Goal: Communication & Community: Answer question/provide support

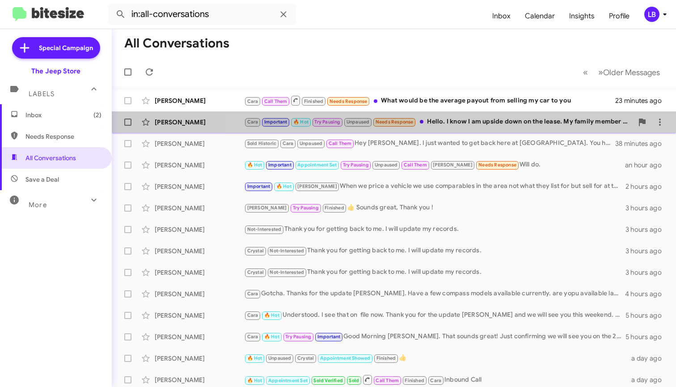
click at [456, 126] on div "Cara Important 🔥 Hot Try Pausing Unpaused Needs Response Hello. I know I am ups…" at bounding box center [438, 122] width 389 height 10
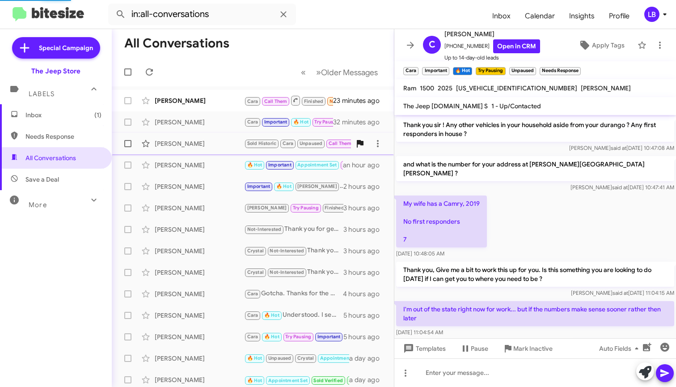
scroll to position [614, 0]
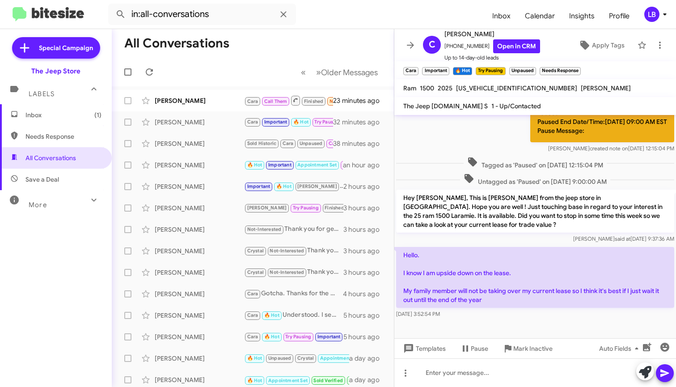
click at [436, 156] on div "Tagged as 'Paused' on [DATE] 12:15:04 PM" at bounding box center [535, 162] width 278 height 13
click at [486, 145] on div "Paused Paused End Date/Time:[DATE] 09:00 AM EST Pause Message: [PERSON_NAME] cr…" at bounding box center [535, 126] width 282 height 55
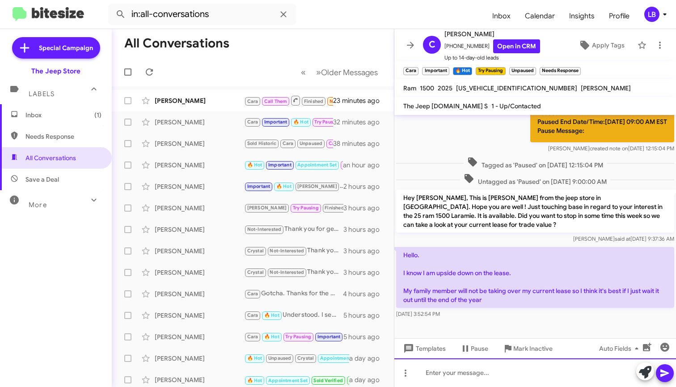
click at [499, 386] on div at bounding box center [535, 372] width 282 height 29
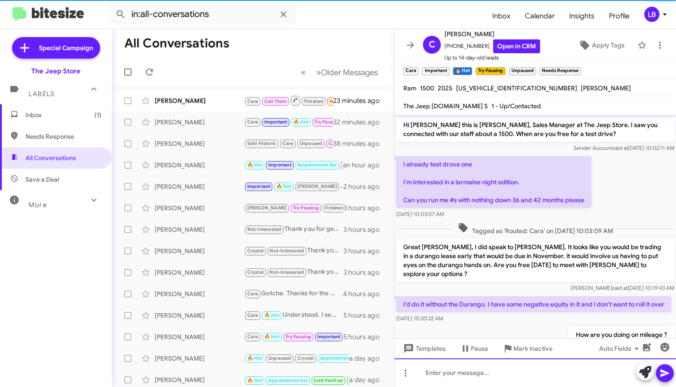
scroll to position [45, 0]
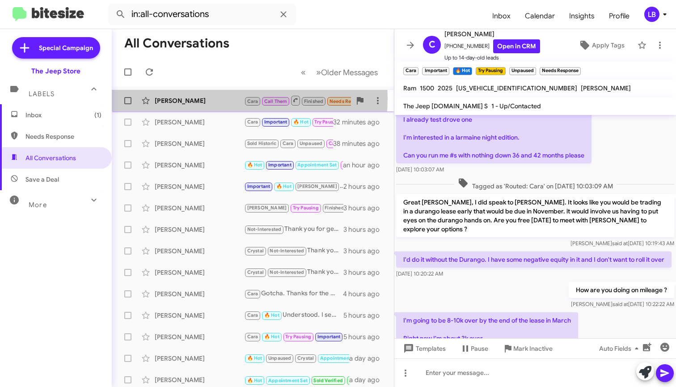
click at [187, 98] on div "[PERSON_NAME]" at bounding box center [199, 100] width 89 height 9
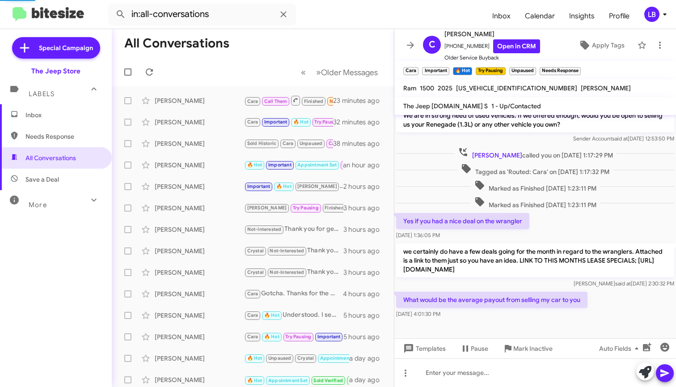
scroll to position [45, 0]
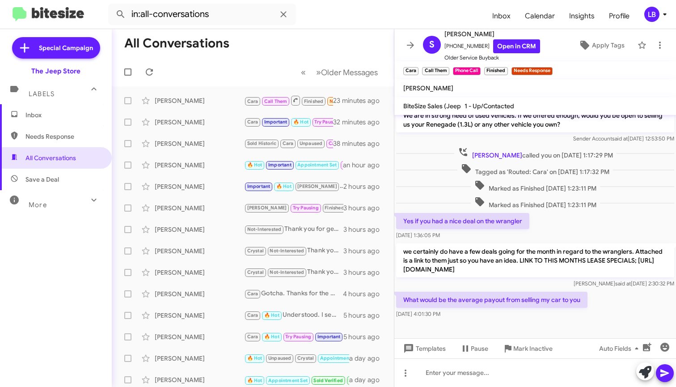
click at [626, 220] on div "Yes if you had a nice deal on the wrangler [DATE] 1:36:05 PM" at bounding box center [535, 226] width 282 height 30
click at [564, 199] on span "Marked as Finished [DATE] 1:23:11 PM" at bounding box center [535, 202] width 129 height 13
drag, startPoint x: 481, startPoint y: 45, endPoint x: 447, endPoint y: 53, distance: 34.8
click at [447, 53] on div "[PERSON_NAME] [PHONE_NUMBER] Open in CRM Older Service Buyback" at bounding box center [492, 46] width 96 height 34
click at [478, 47] on span "[PHONE_NUMBER] Open in CRM" at bounding box center [492, 46] width 96 height 14
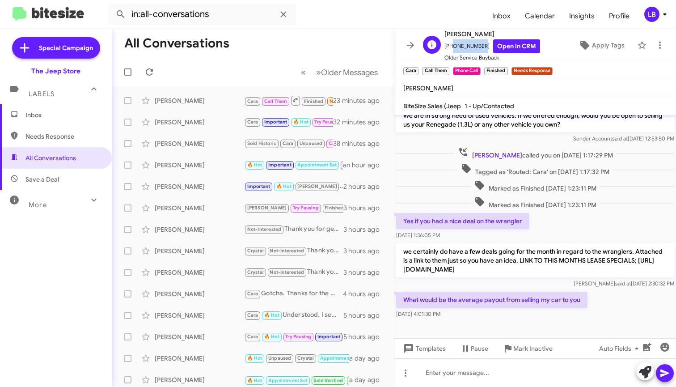
drag, startPoint x: 479, startPoint y: 46, endPoint x: 449, endPoint y: 50, distance: 30.1
click at [449, 50] on span "[PHONE_NUMBER] Open in CRM" at bounding box center [492, 46] width 96 height 14
copy span "7323202660"
click at [596, 200] on div "Marked as Finished [DATE] 1:23:11 PM" at bounding box center [535, 202] width 282 height 17
click at [577, 196] on span "Marked as Finished [DATE] 1:23:11 PM" at bounding box center [535, 202] width 129 height 13
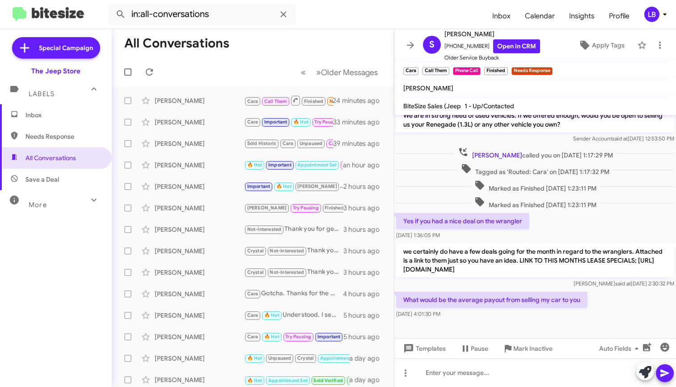
click at [582, 211] on div "Yes if you had a nice deal on the wrangler [DATE] 1:36:05 PM" at bounding box center [535, 226] width 282 height 30
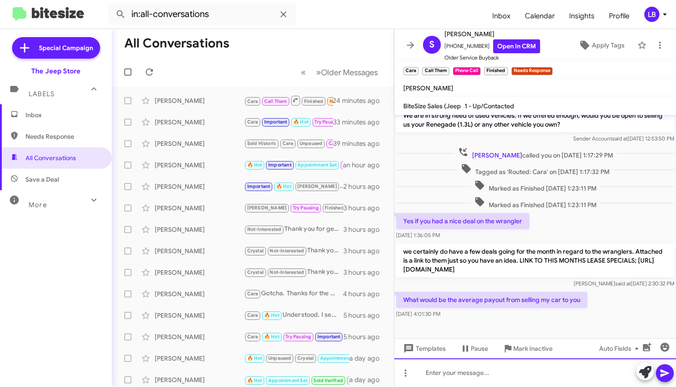
click at [546, 374] on div at bounding box center [535, 372] width 282 height 29
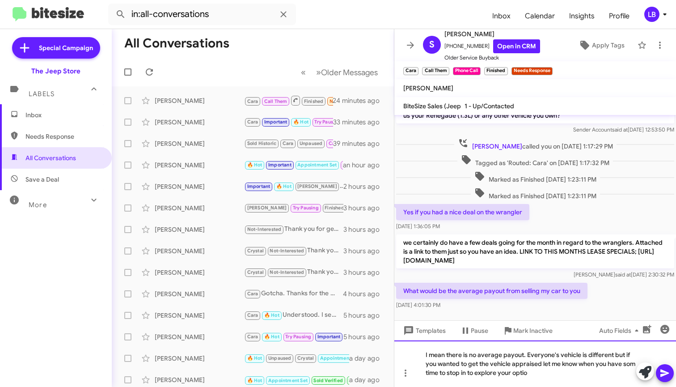
click at [438, 373] on div "I mean there is no average payout. Everyone's vehicle is different but if you w…" at bounding box center [535, 363] width 282 height 46
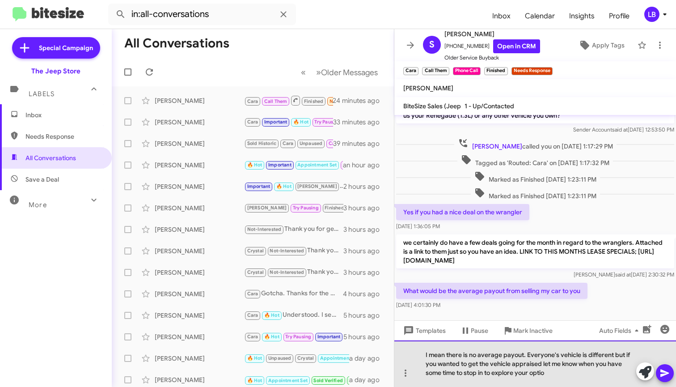
click at [562, 370] on div "I mean there is no average payout. Everyone's vehicle is different but if you w…" at bounding box center [535, 363] width 282 height 46
drag, startPoint x: 565, startPoint y: 371, endPoint x: 502, endPoint y: 373, distance: 62.6
click at [502, 374] on div "I mean there is no average payout. Everyone's vehicle is different but if you w…" at bounding box center [535, 363] width 282 height 46
drag, startPoint x: 552, startPoint y: 370, endPoint x: 566, endPoint y: 372, distance: 13.9
click at [554, 371] on div "I mean there is no average payout. Everyone's vehicle is different but if you w…" at bounding box center [535, 363] width 282 height 46
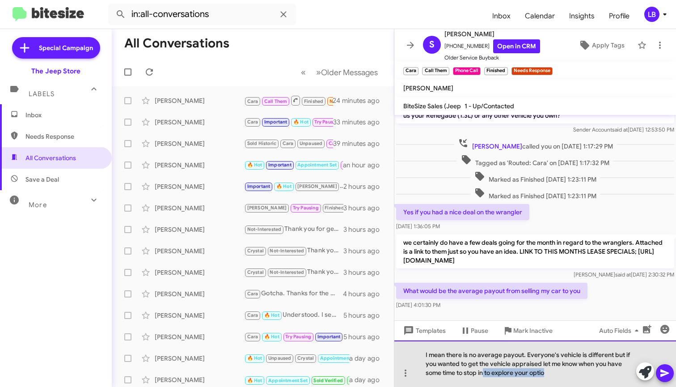
drag, startPoint x: 559, startPoint y: 375, endPoint x: 483, endPoint y: 374, distance: 75.1
click at [483, 374] on div "I mean there is no average payout. Everyone's vehicle is different but if you w…" at bounding box center [535, 363] width 282 height 46
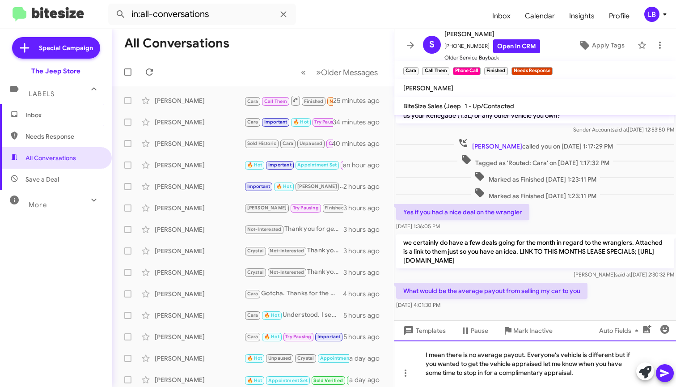
scroll to position [63, 0]
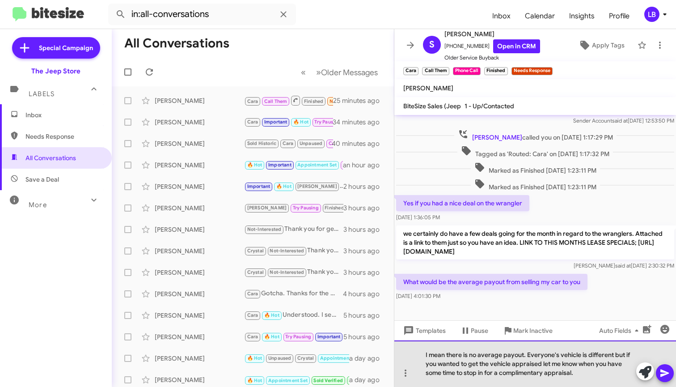
click at [592, 373] on div "I mean there is no average payout. Everyone's vehicle is different but if you w…" at bounding box center [535, 363] width 282 height 46
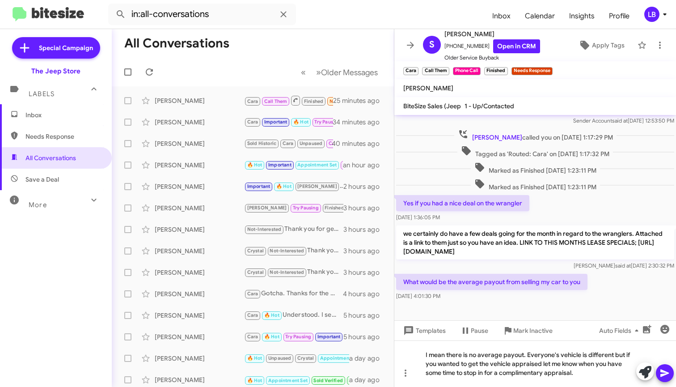
click at [663, 373] on icon at bounding box center [664, 372] width 11 height 11
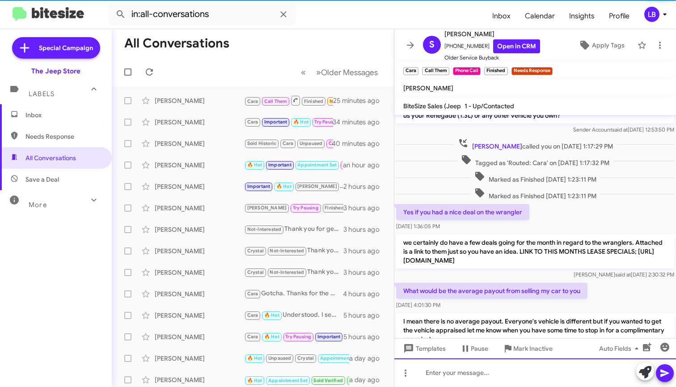
scroll to position [96, 0]
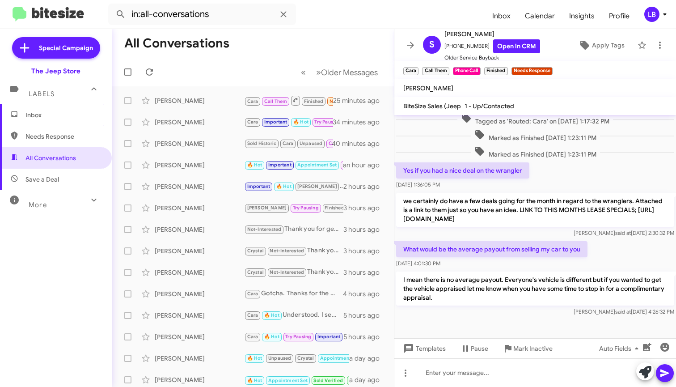
click at [612, 162] on div "Yes if you had a nice deal on the wrangler [DATE] 1:36:05 PM" at bounding box center [535, 175] width 282 height 30
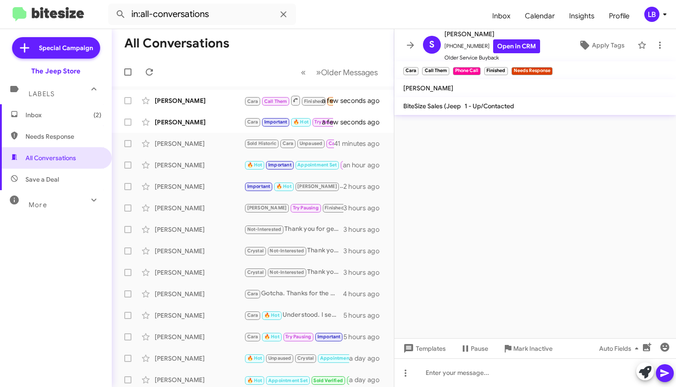
scroll to position [0, 0]
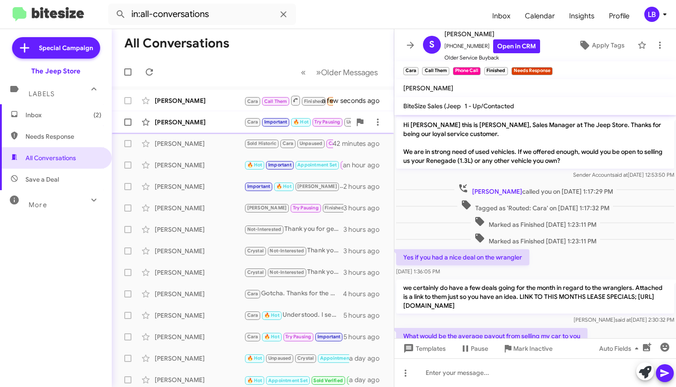
click at [200, 119] on div "[PERSON_NAME]" at bounding box center [199, 122] width 89 height 9
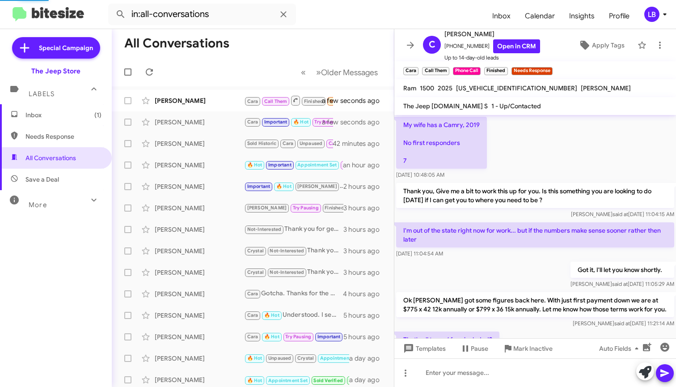
scroll to position [623, 0]
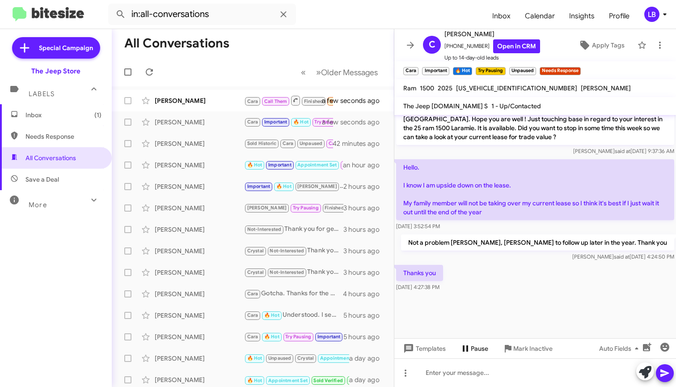
click at [480, 353] on span "Pause" at bounding box center [479, 348] width 17 height 16
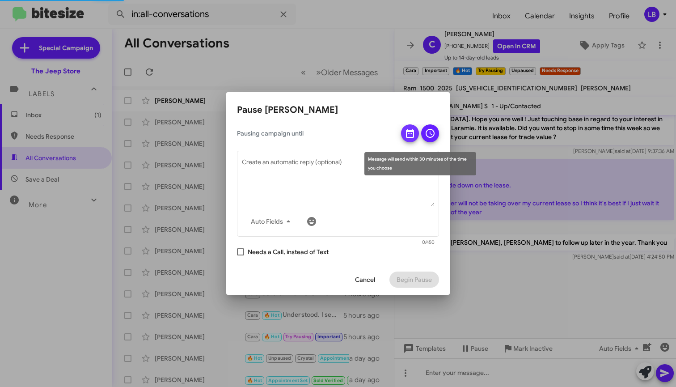
click at [410, 129] on icon at bounding box center [410, 133] width 8 height 9
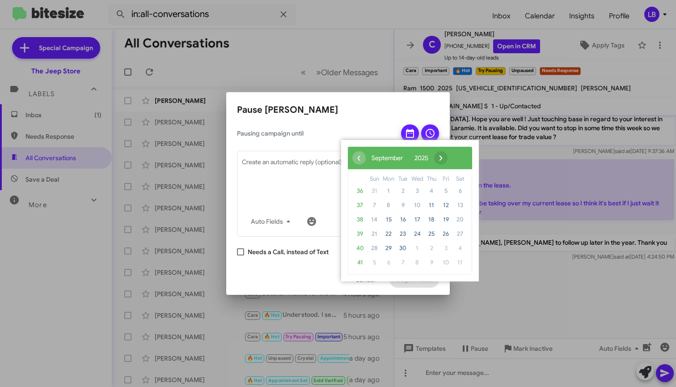
click at [447, 157] on span "›" at bounding box center [440, 157] width 13 height 13
click at [440, 157] on span "›" at bounding box center [433, 157] width 13 height 13
click at [445, 157] on span "›" at bounding box center [438, 157] width 13 height 13
click at [391, 189] on span "1" at bounding box center [388, 191] width 14 height 14
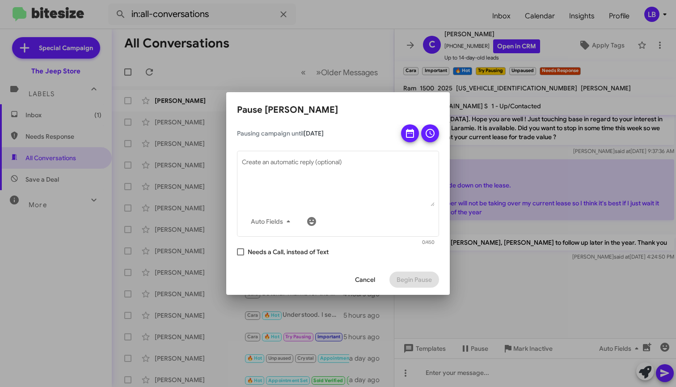
click at [429, 133] on icon at bounding box center [429, 133] width 11 height 11
click at [419, 276] on span "Begin Pause" at bounding box center [413, 279] width 35 height 16
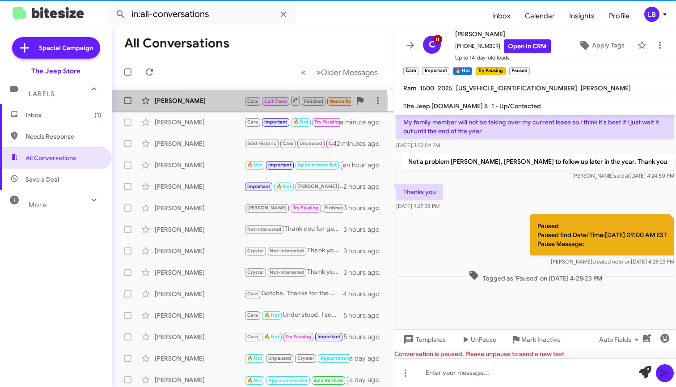
click at [229, 103] on div "[PERSON_NAME]" at bounding box center [199, 100] width 89 height 9
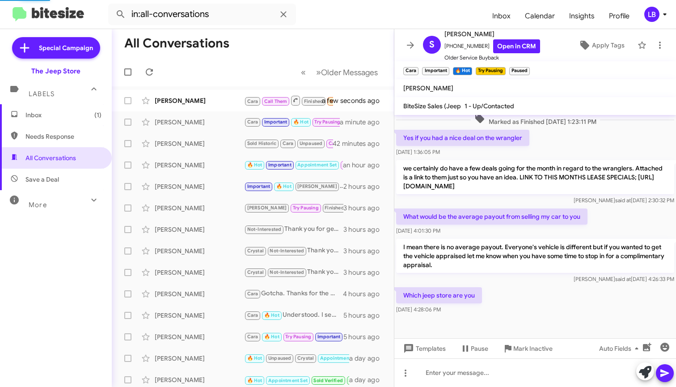
scroll to position [128, 0]
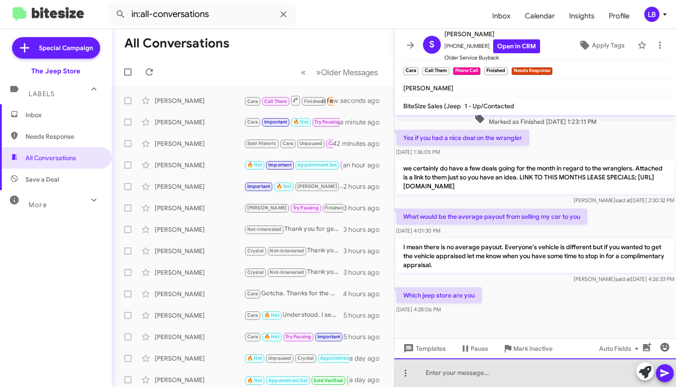
click at [489, 382] on div at bounding box center [535, 372] width 282 height 29
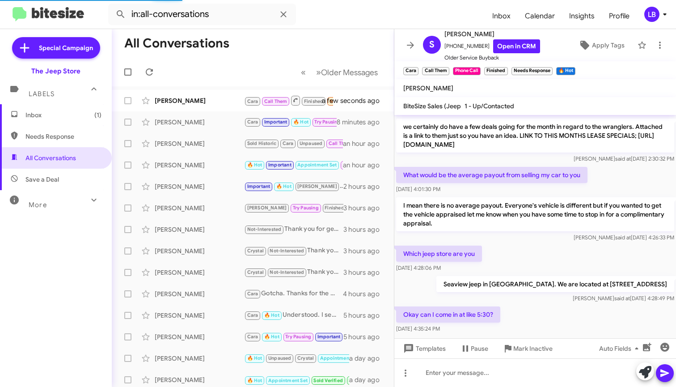
scroll to position [0, 0]
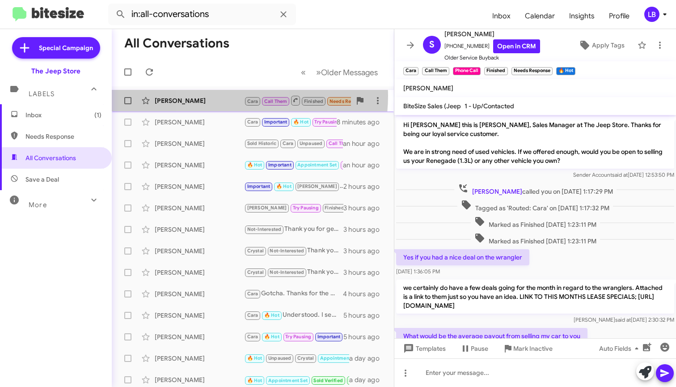
click at [224, 96] on div "[PERSON_NAME] [PERSON_NAME] Call Them Finished Needs Response 🔥 Hot Okay can I …" at bounding box center [253, 101] width 268 height 18
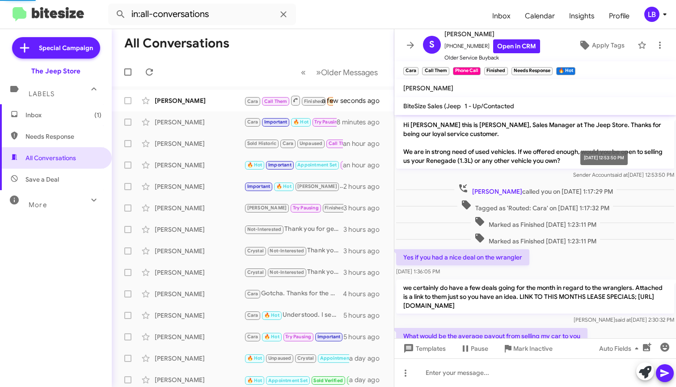
scroll to position [193, 0]
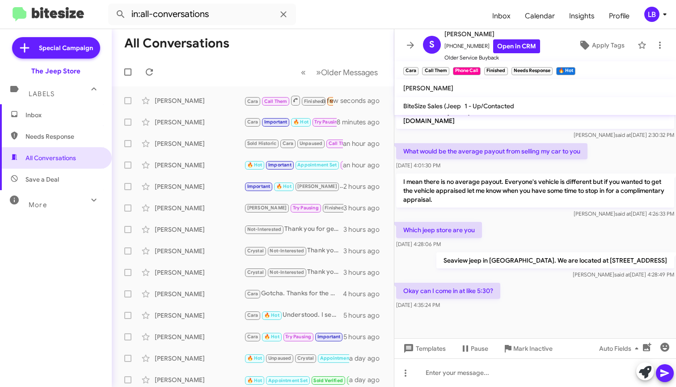
click at [605, 161] on div "What would be the average payout from selling my car to you [DATE] 4:01:30 PM" at bounding box center [535, 156] width 282 height 30
click at [526, 219] on div "I mean there is no average payout. Everyone's vehicle is different but if you w…" at bounding box center [535, 196] width 282 height 48
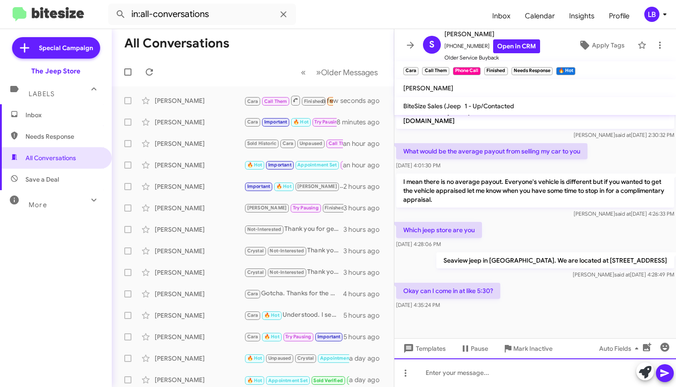
drag, startPoint x: 521, startPoint y: 383, endPoint x: 548, endPoint y: 298, distance: 89.5
click at [521, 382] on div at bounding box center [535, 372] width 282 height 29
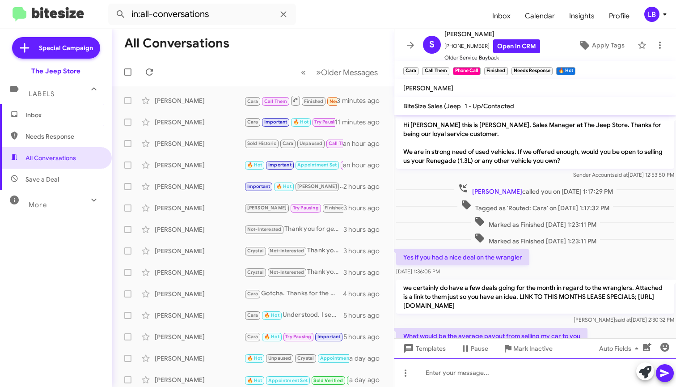
scroll to position [235, 0]
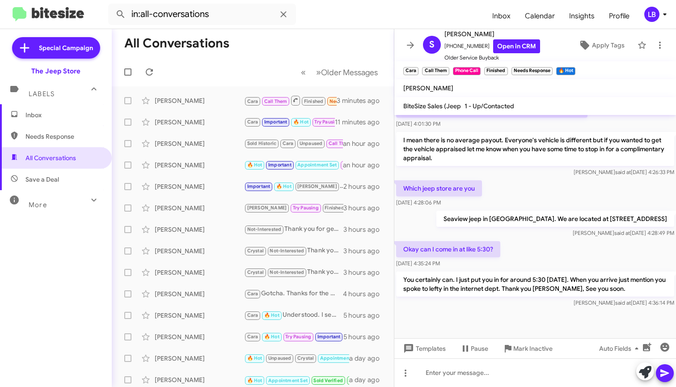
click at [572, 237] on div "Seaview jeep in [GEOGRAPHIC_DATA]. We are located at [STREET_ADDRESS] [PERSON_N…" at bounding box center [535, 224] width 282 height 30
click at [552, 180] on div "Which jeep store are you [DATE] 4:28:06 PM" at bounding box center [535, 193] width 282 height 30
drag, startPoint x: 245, startPoint y: 52, endPoint x: 187, endPoint y: 23, distance: 65.5
click at [245, 52] on mat-toolbar-row "All Conversations" at bounding box center [253, 43] width 282 height 29
click at [245, 67] on mat-toolbar-row "« Previous » Next Older Messages" at bounding box center [253, 72] width 282 height 29
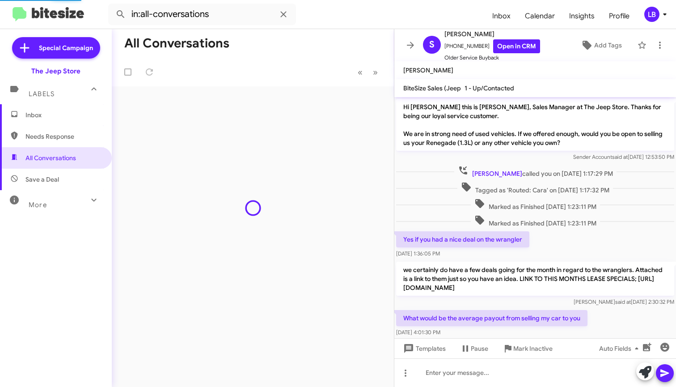
scroll to position [217, 0]
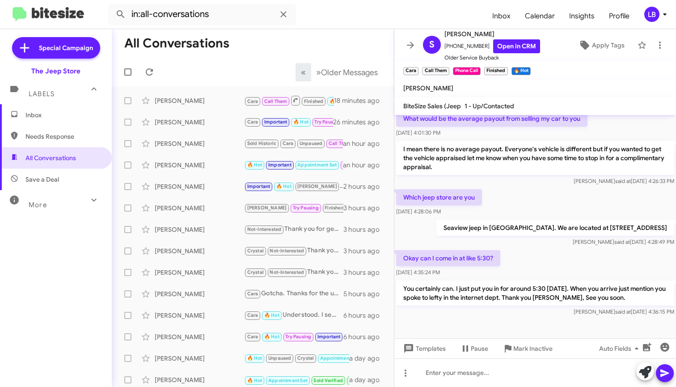
click at [288, 65] on mat-toolbar-row "« Previous » Next Older Messages" at bounding box center [253, 72] width 282 height 29
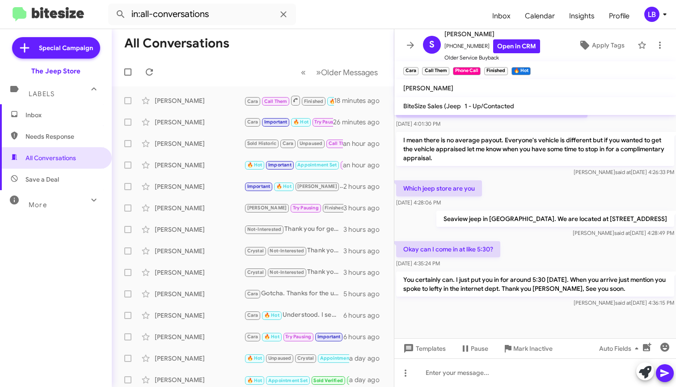
click at [496, 186] on div "Which jeep store are you [DATE] 4:28:06 PM" at bounding box center [535, 193] width 282 height 30
drag, startPoint x: 333, startPoint y: 30, endPoint x: 342, endPoint y: 17, distance: 16.2
click at [333, 30] on mat-toolbar-row "All Conversations" at bounding box center [253, 43] width 282 height 29
